Goal: Find specific page/section: Find specific page/section

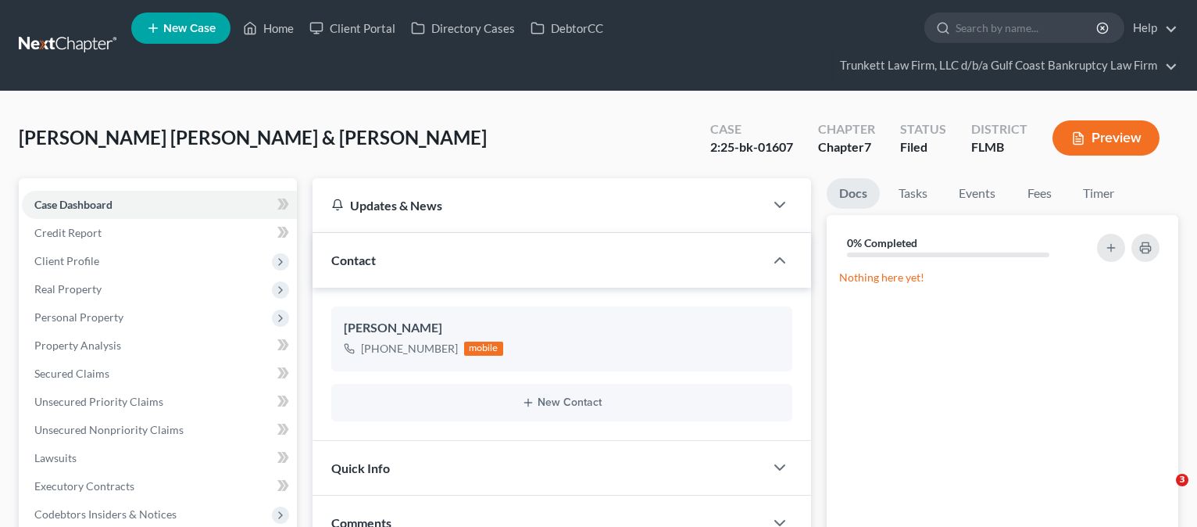
select select "0"
click at [285, 27] on link "Home" at bounding box center [268, 28] width 66 height 28
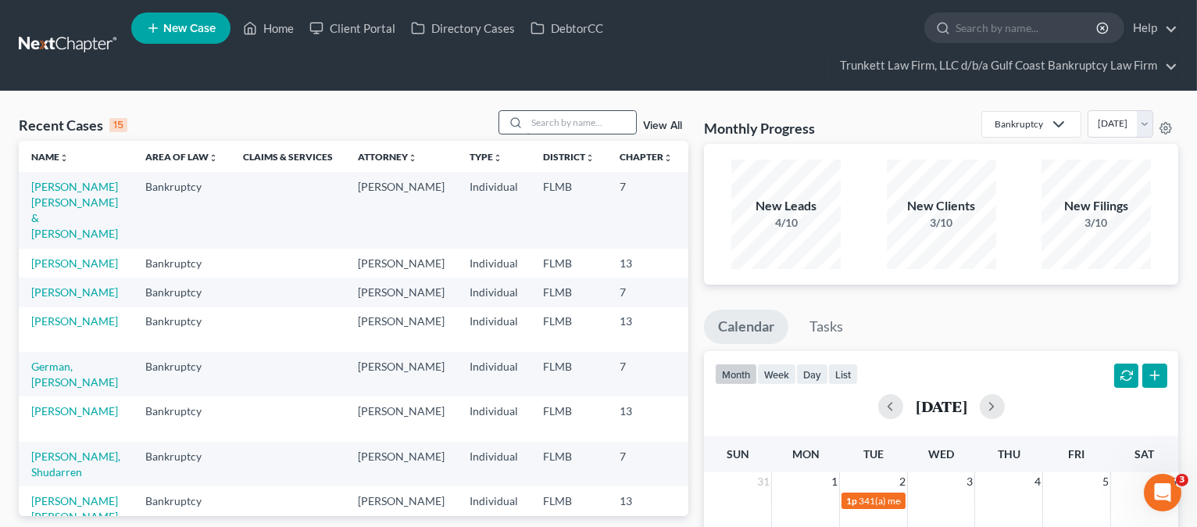
click at [542, 120] on input "search" at bounding box center [581, 122] width 109 height 23
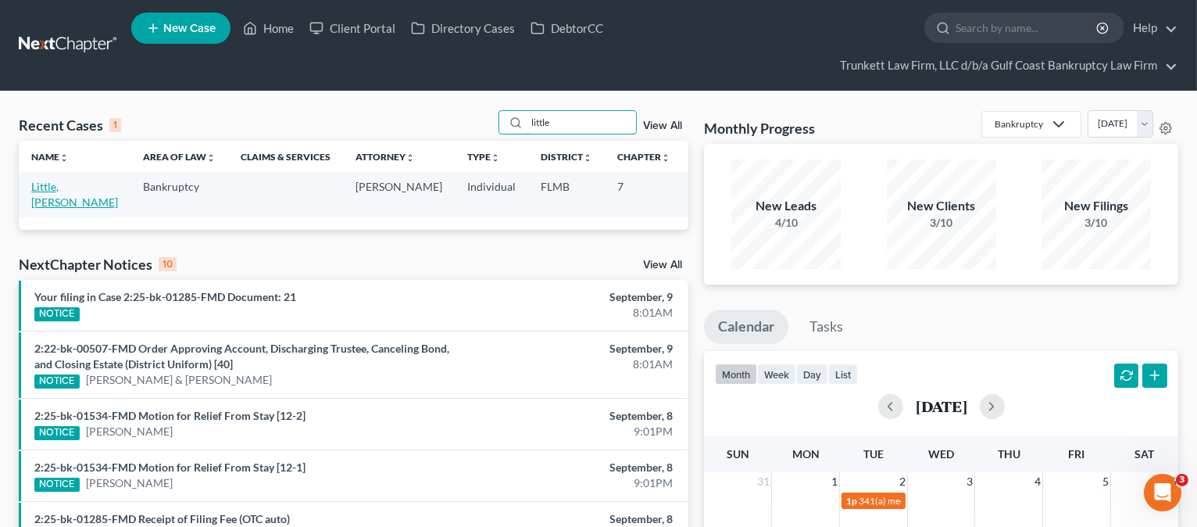
type input "little"
click at [44, 204] on link "Little, [PERSON_NAME]" at bounding box center [74, 194] width 87 height 29
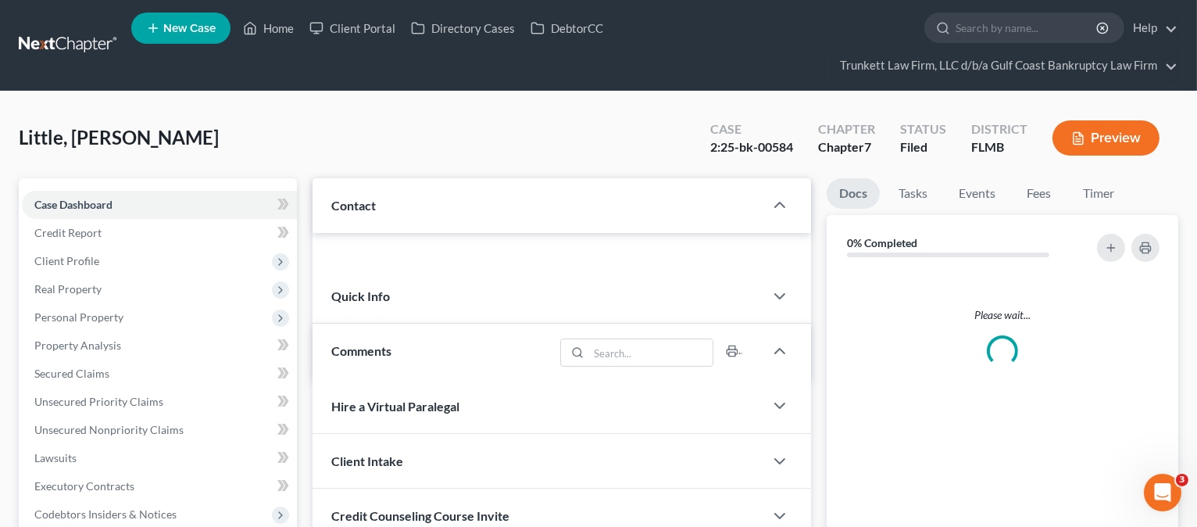
scroll to position [329, 0]
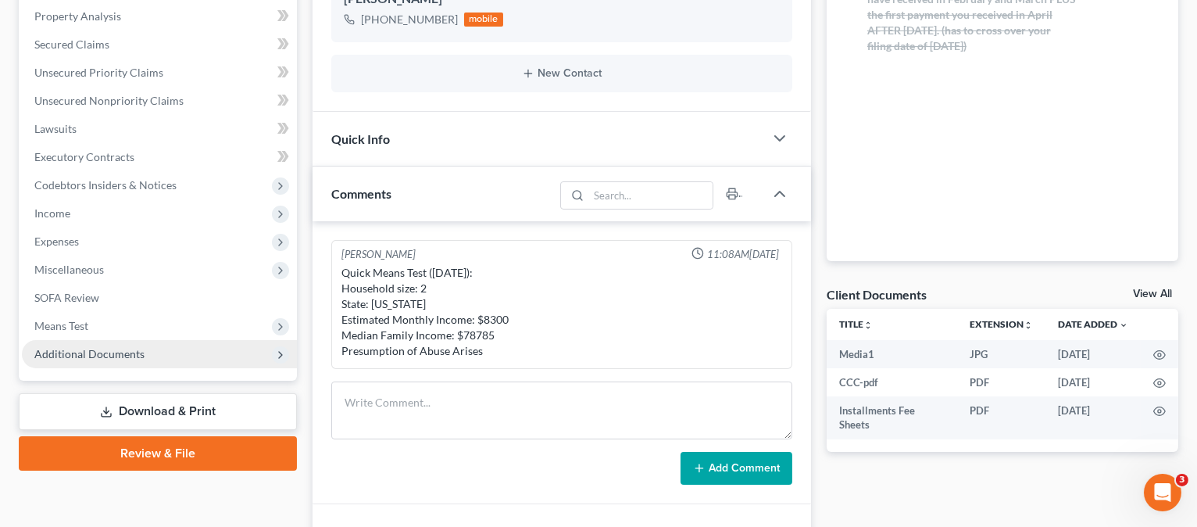
click at [85, 353] on span "Additional Documents" at bounding box center [89, 353] width 110 height 13
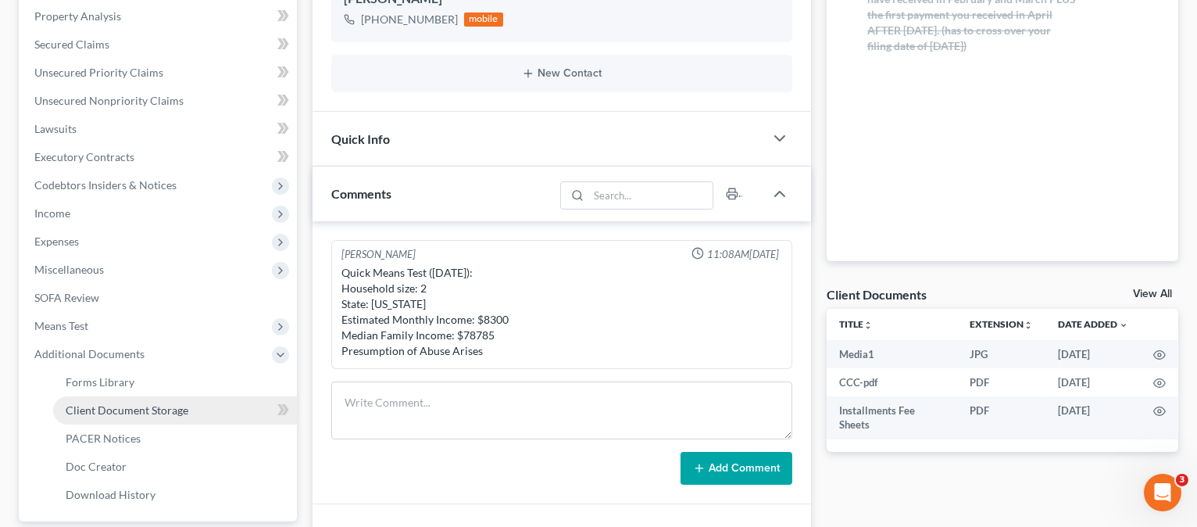
scroll to position [1190, 0]
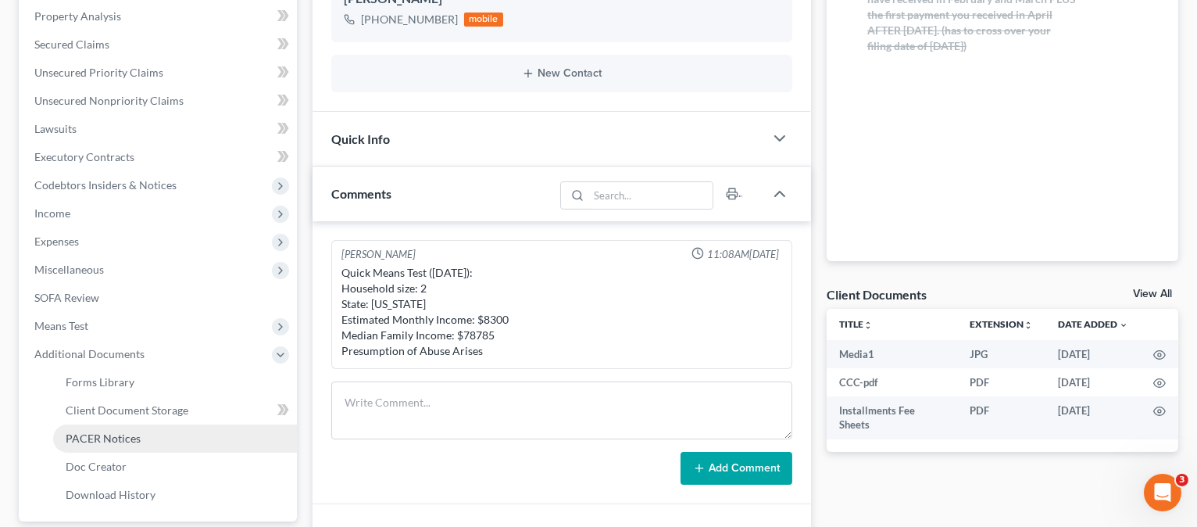
click at [91, 431] on span "PACER Notices" at bounding box center [103, 437] width 75 height 13
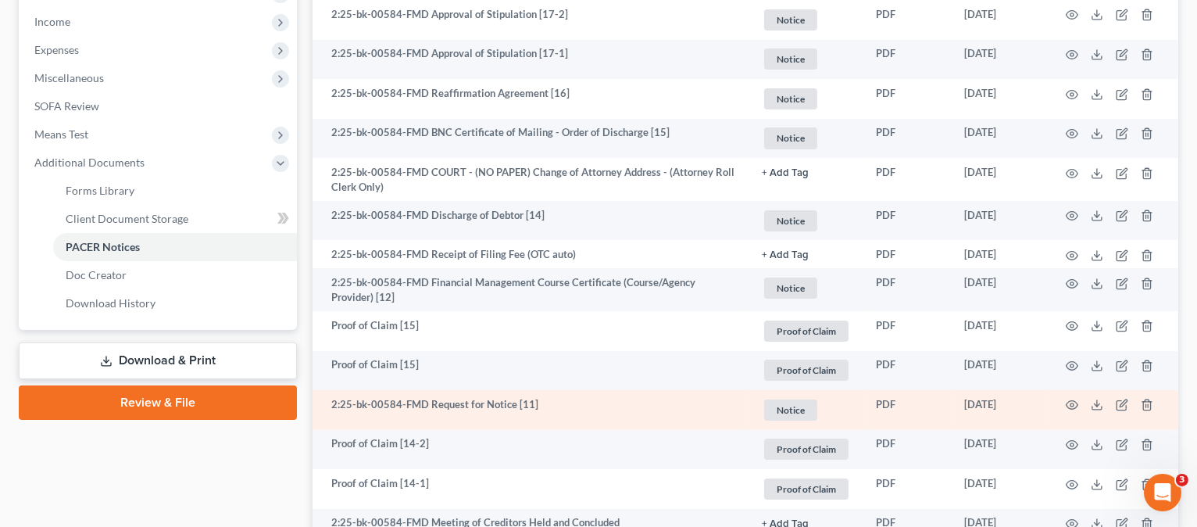
scroll to position [313, 0]
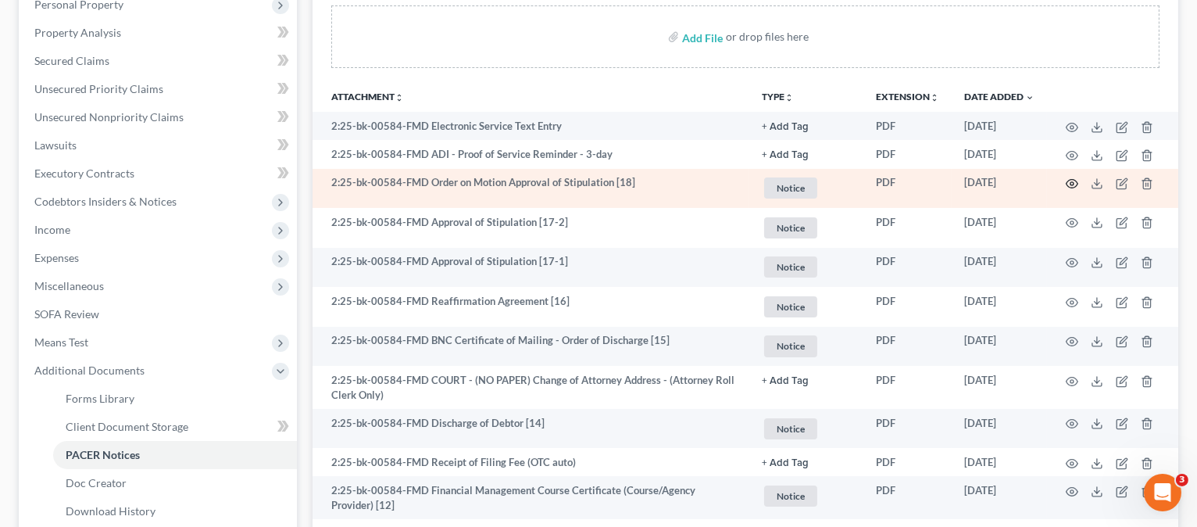
click at [1071, 183] on circle "button" at bounding box center [1072, 183] width 3 height 3
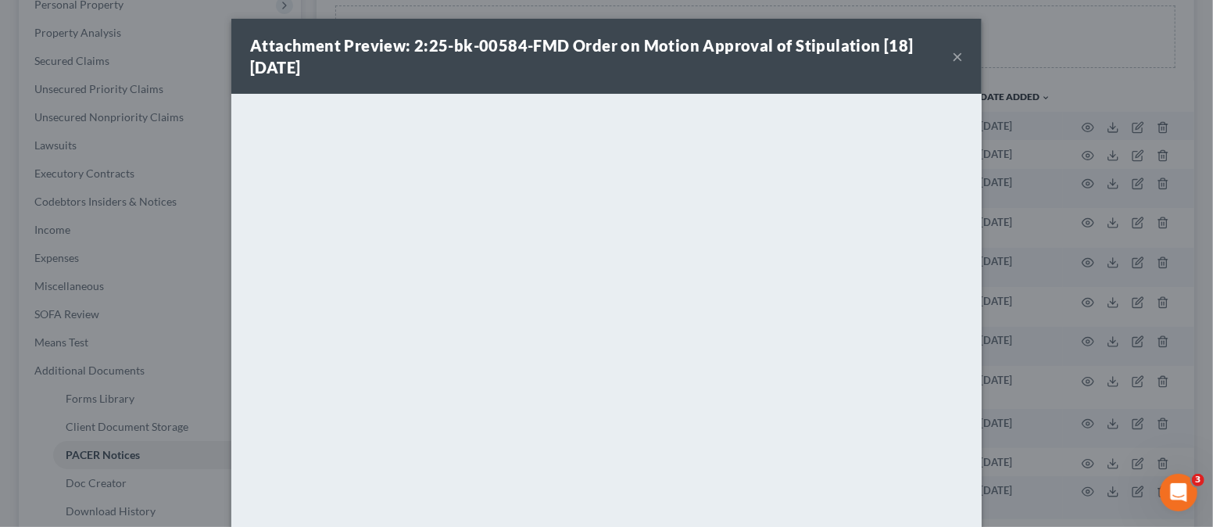
click at [952, 53] on button "×" at bounding box center [957, 56] width 11 height 19
